Goal: Complete application form: Complete application form

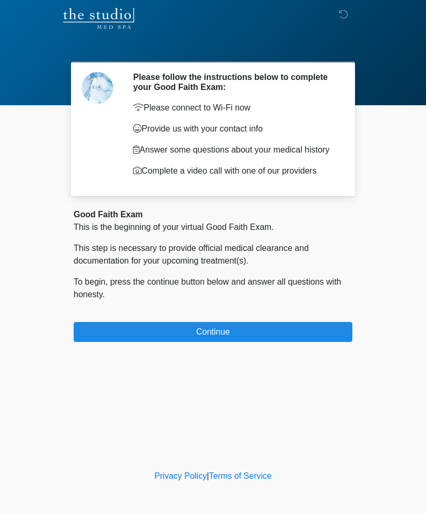
click at [261, 342] on button "Continue" at bounding box center [213, 332] width 279 height 20
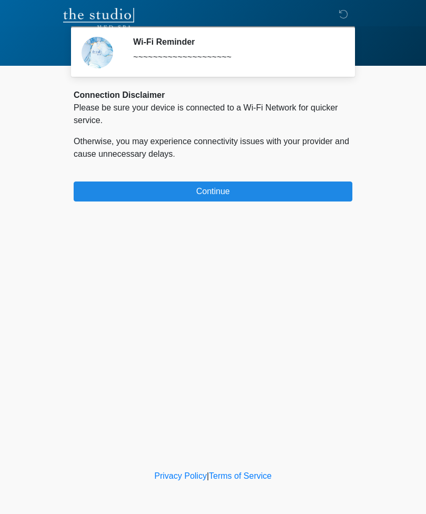
click at [281, 187] on button "Continue" at bounding box center [213, 192] width 279 height 20
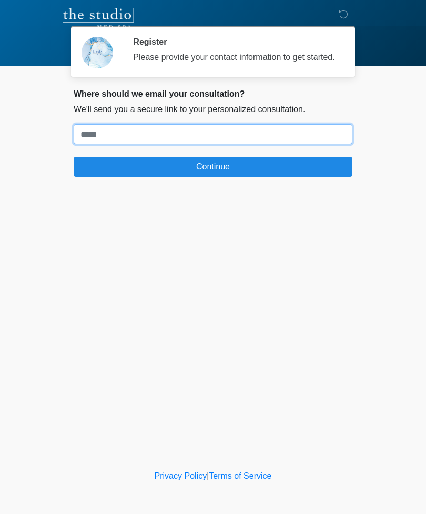
click at [208, 139] on input "Where should we email your treatment plan?" at bounding box center [213, 134] width 279 height 20
type input "**********"
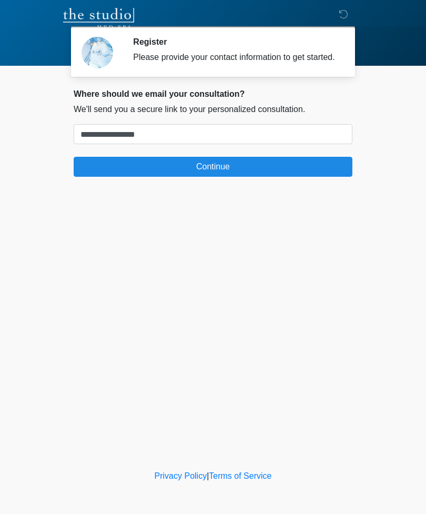
click at [228, 169] on button "Continue" at bounding box center [213, 167] width 279 height 20
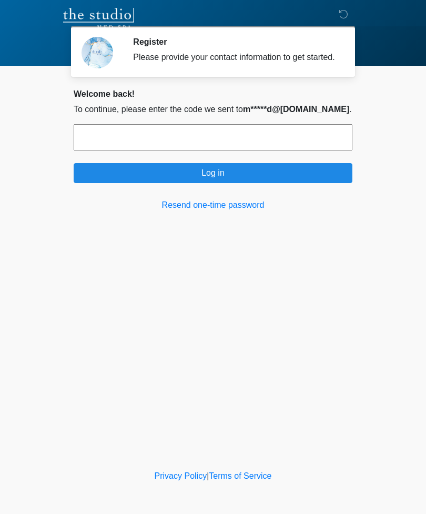
click at [225, 146] on input "text" at bounding box center [213, 137] width 279 height 26
type input "******"
click at [226, 179] on button "Log in" at bounding box center [213, 173] width 279 height 20
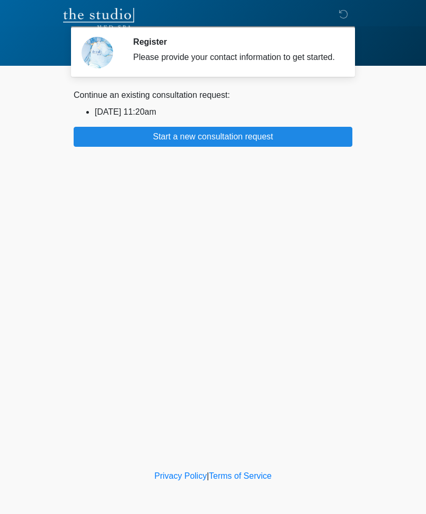
click at [221, 144] on button "Start a new consultation request" at bounding box center [213, 137] width 279 height 20
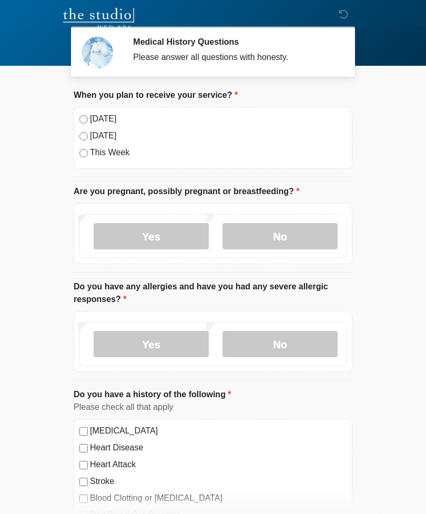
click at [98, 121] on label "Today" at bounding box center [218, 119] width 257 height 13
click at [290, 233] on label "No" at bounding box center [280, 236] width 115 height 26
click at [266, 338] on label "No" at bounding box center [280, 344] width 115 height 26
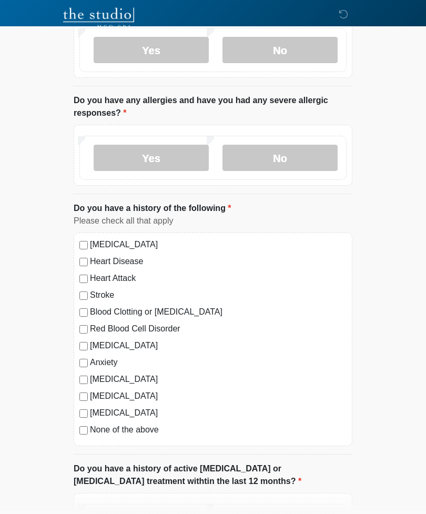
scroll to position [186, 0]
click at [129, 274] on label "Heart Attack" at bounding box center [218, 278] width 257 height 13
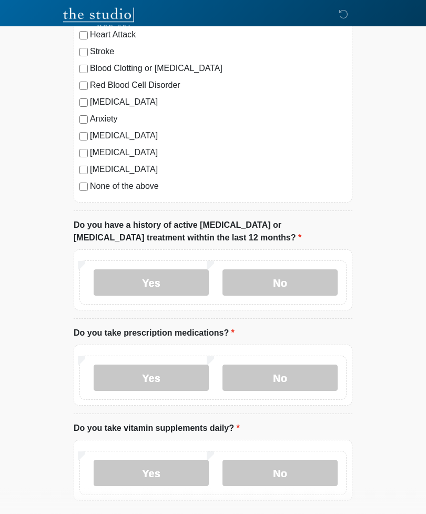
click at [298, 277] on label "No" at bounding box center [280, 283] width 115 height 26
click at [180, 374] on label "Yes" at bounding box center [151, 378] width 115 height 26
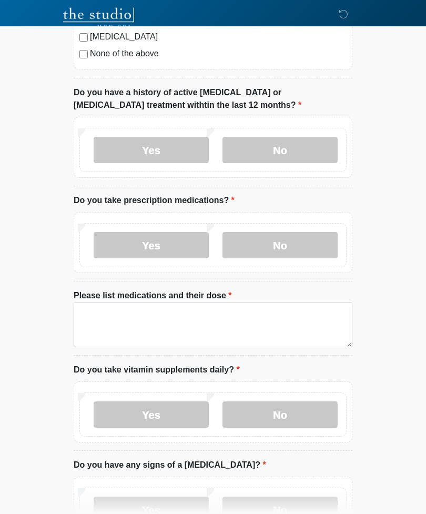
scroll to position [565, 0]
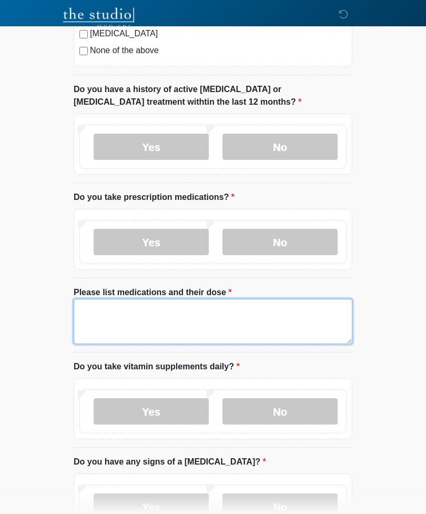
click at [198, 318] on textarea "Please list medications and their dose" at bounding box center [213, 321] width 279 height 45
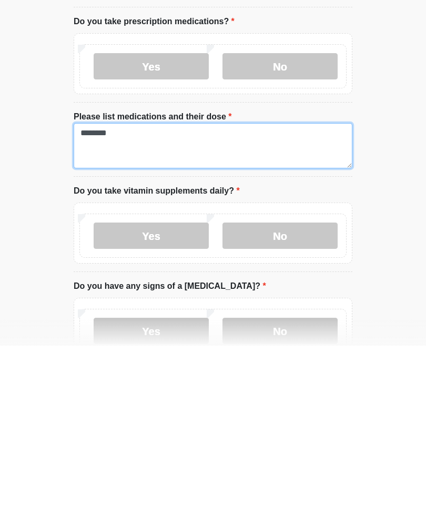
type textarea "*******"
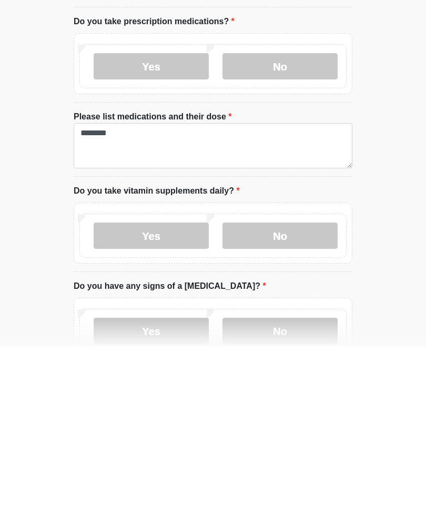
click at [176, 391] on label "Yes" at bounding box center [151, 404] width 115 height 26
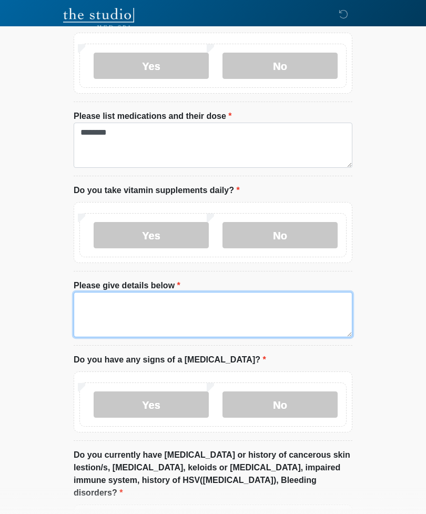
click at [187, 309] on textarea "Please give details below" at bounding box center [213, 314] width 279 height 45
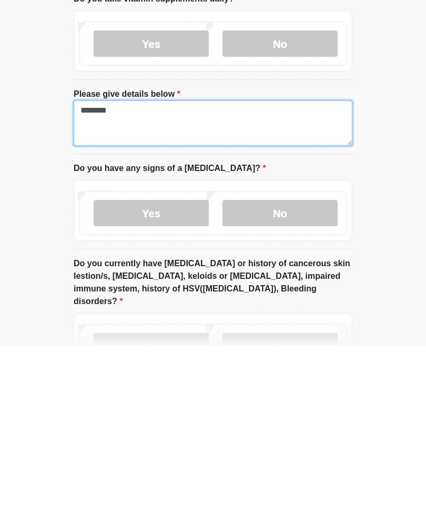
type textarea "*******"
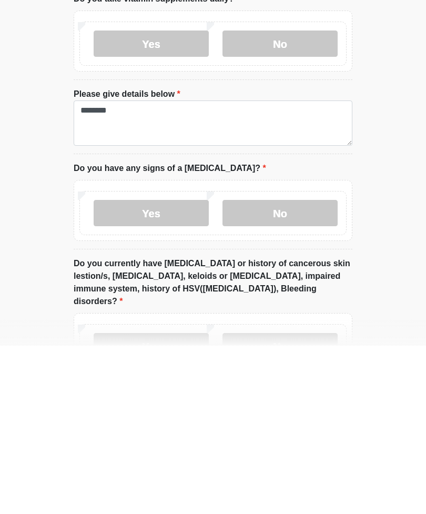
click at [273, 368] on label "No" at bounding box center [280, 381] width 115 height 26
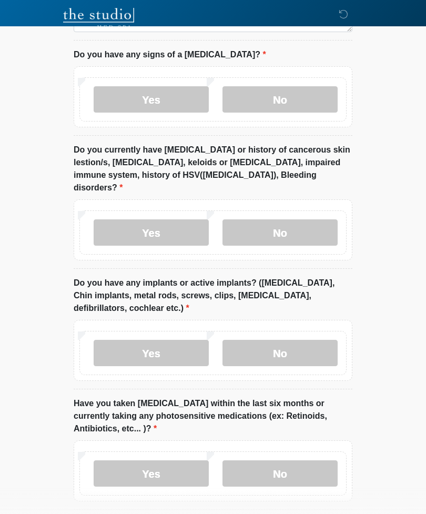
scroll to position [1078, 0]
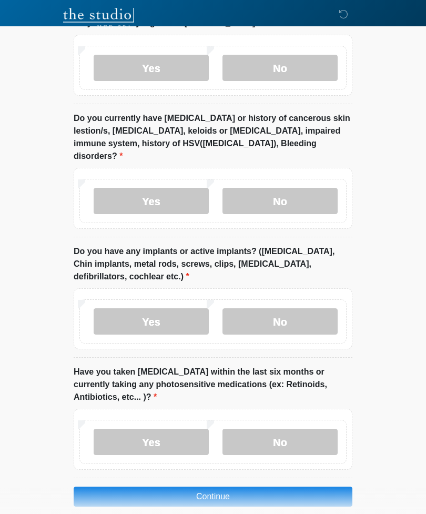
click at [281, 188] on label "No" at bounding box center [280, 201] width 115 height 26
click at [179, 308] on label "Yes" at bounding box center [151, 321] width 115 height 26
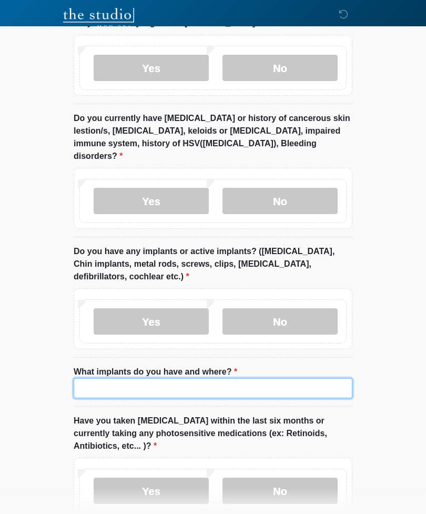
click at [204, 378] on input "What implants do you have and where?" at bounding box center [213, 388] width 279 height 20
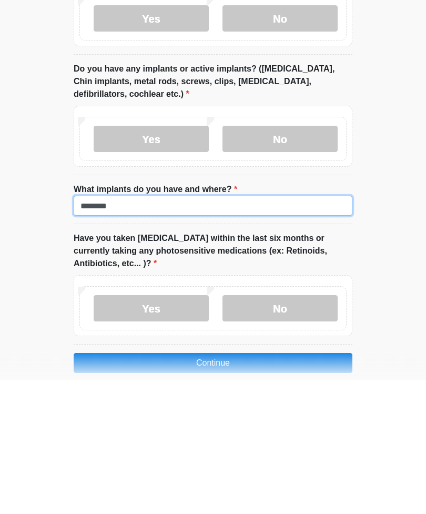
type input "*******"
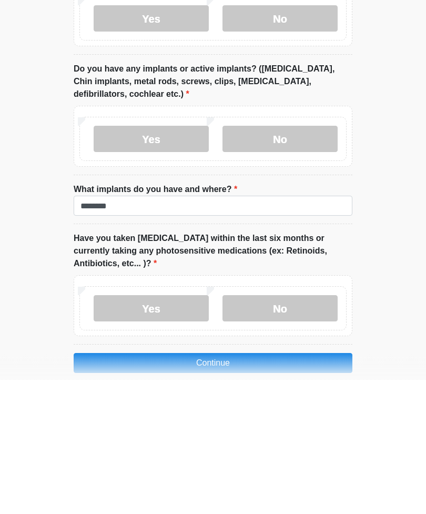
click at [285, 430] on label "No" at bounding box center [280, 443] width 115 height 26
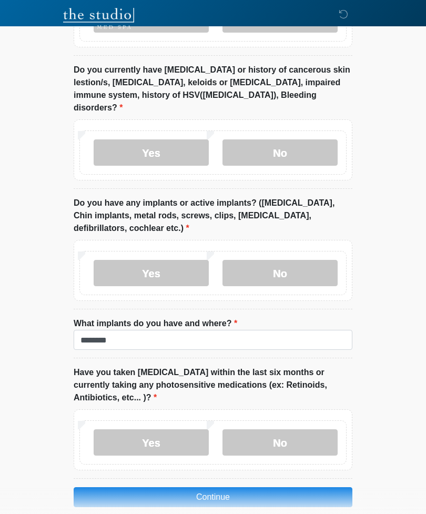
click at [234, 487] on button "Continue" at bounding box center [213, 497] width 279 height 20
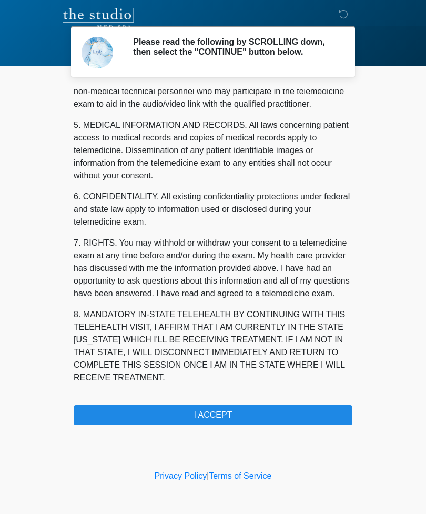
scroll to position [345, 0]
click at [259, 417] on button "I ACCEPT" at bounding box center [213, 415] width 279 height 20
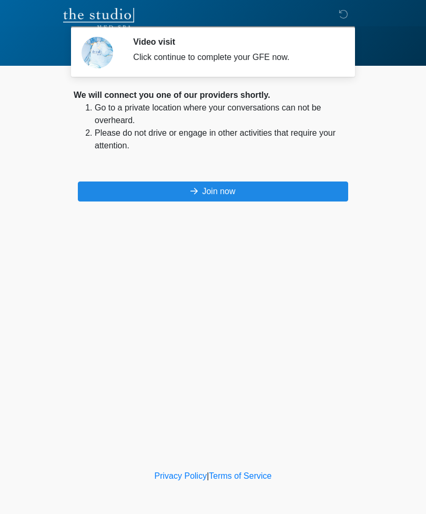
click at [238, 185] on button "Join now" at bounding box center [213, 192] width 270 height 20
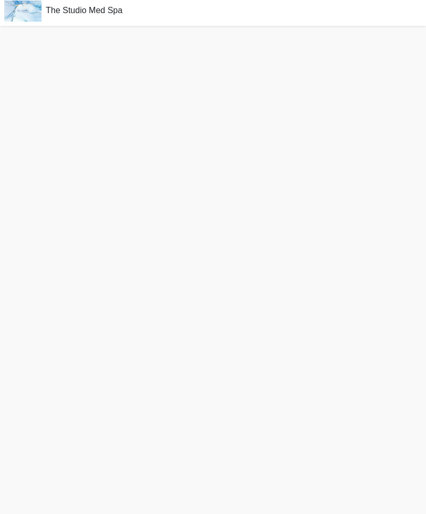
scroll to position [37, 0]
